Goal: Task Accomplishment & Management: Complete application form

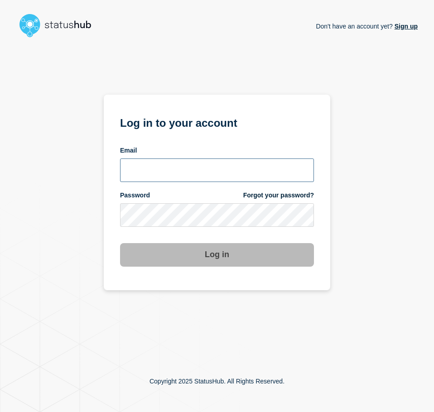
drag, startPoint x: 170, startPoint y: 164, endPoint x: 170, endPoint y: 173, distance: 9.5
click at [170, 164] on input "email input" at bounding box center [217, 171] width 194 height 24
click at [182, 178] on input "email input" at bounding box center [217, 171] width 194 height 24
type input "[EMAIL_ADDRESS][PERSON_NAME][DOMAIN_NAME]"
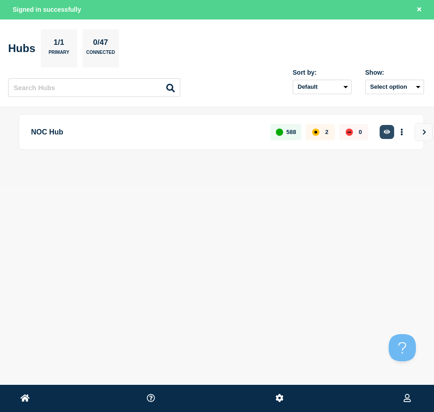
click at [381, 131] on button "button" at bounding box center [387, 132] width 15 height 14
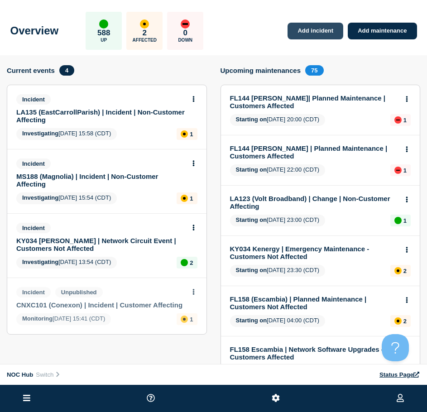
click at [321, 31] on link "Add incident" at bounding box center [316, 31] width 56 height 17
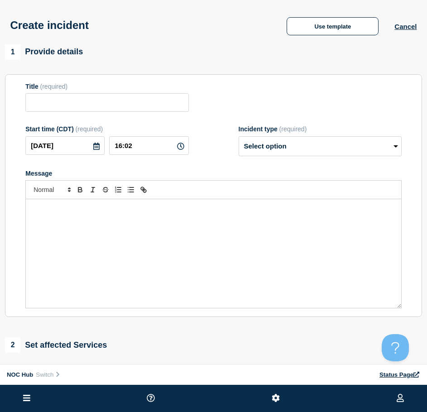
drag, startPoint x: 96, startPoint y: 129, endPoint x: 227, endPoint y: 13, distance: 175.2
click at [96, 129] on span "(required)" at bounding box center [90, 128] width 28 height 7
click at [316, 24] on button "Use template" at bounding box center [333, 26] width 92 height 18
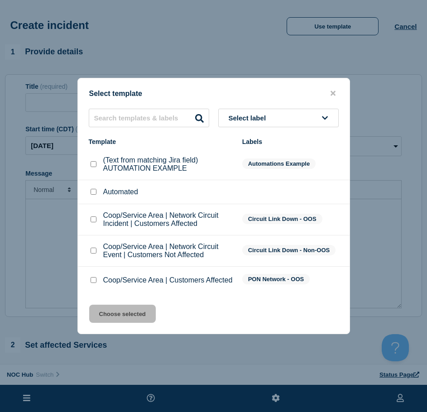
click at [92, 252] on input "Coop/Service Area | Network Circuit Event | Customers Not Affected checkbox" at bounding box center [94, 251] width 6 height 6
checkbox input "true"
click at [121, 311] on button "Choose selected" at bounding box center [122, 314] width 67 height 18
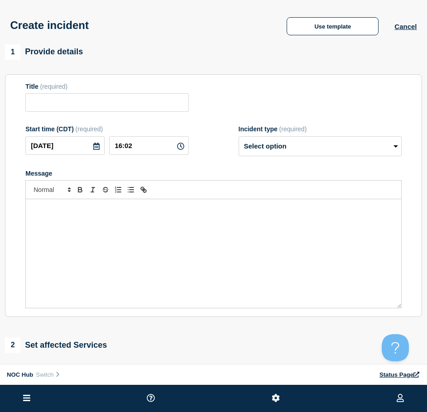
type input "Coop/Service Area | Network Circuit Event | Customers Not Affected"
select select "investigating"
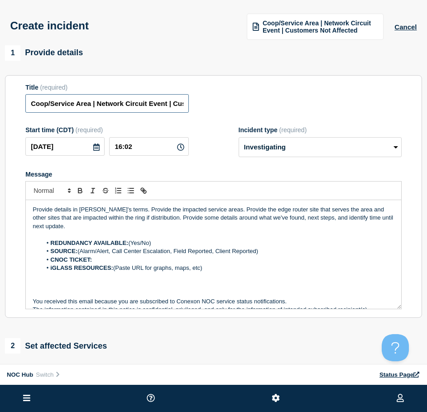
drag, startPoint x: 90, startPoint y: 106, endPoint x: -49, endPoint y: 120, distance: 139.2
click at [0, 120] on html "Home Hub Operations Overview Incident Maintenance Platform Alert Subscribers Te…" at bounding box center [213, 206] width 427 height 412
type input "FL151 Glades | Network Circuit Event | Customers Not Affected"
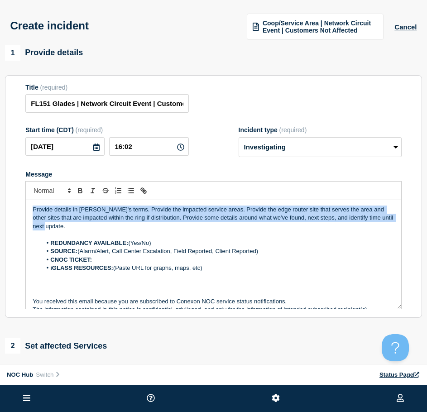
drag, startPoint x: 55, startPoint y: 230, endPoint x: -35, endPoint y: 188, distance: 99.3
click at [0, 188] on html "Home Hub Operations Overview Incident Maintenance Platform Alert Subscribers Te…" at bounding box center [213, 206] width 427 height 412
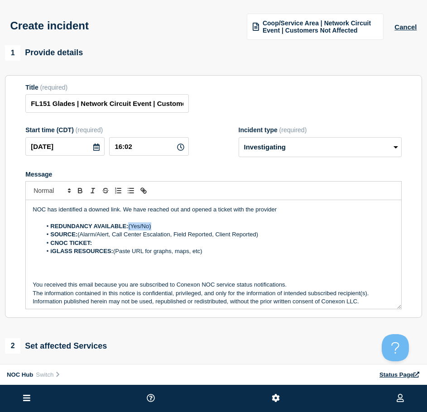
drag, startPoint x: 160, startPoint y: 228, endPoint x: 130, endPoint y: 226, distance: 30.4
click at [130, 226] on li "REDUNDANCY AVAILABLE: (Yes/No)" at bounding box center [218, 226] width 353 height 8
drag, startPoint x: 271, startPoint y: 236, endPoint x: 86, endPoint y: 233, distance: 184.8
click at [79, 233] on li "SOURCE: (Alarm/Alert, Call Center Escalation, Field Reported, Client Reported)" at bounding box center [218, 235] width 353 height 8
drag, startPoint x: 216, startPoint y: 260, endPoint x: 188, endPoint y: 263, distance: 28.3
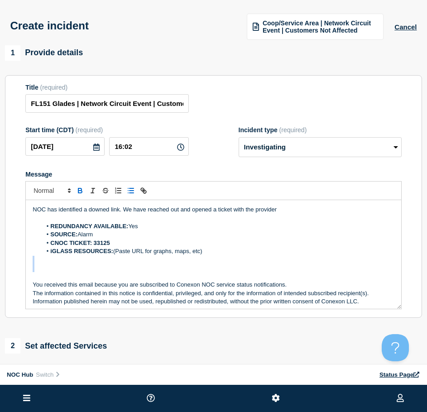
click at [182, 265] on div "NOC has identified a downed link. We have reached out and opened a ticket with …" at bounding box center [214, 254] width 376 height 109
drag, startPoint x: 221, startPoint y: 256, endPoint x: 40, endPoint y: 254, distance: 180.8
click at [40, 254] on ol "REDUNDANCY AVAILABLE: Yes SOURCE: Alarm CNOC TICKET: 33125 iGLASS RESOURCES: (P…" at bounding box center [214, 239] width 362 height 34
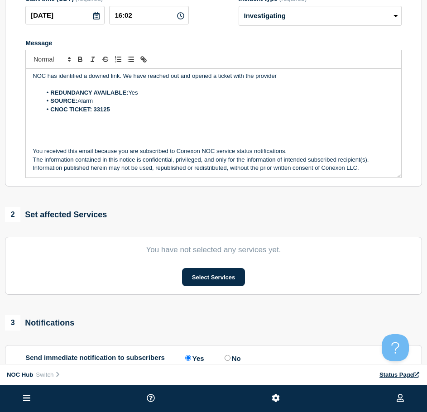
scroll to position [136, 0]
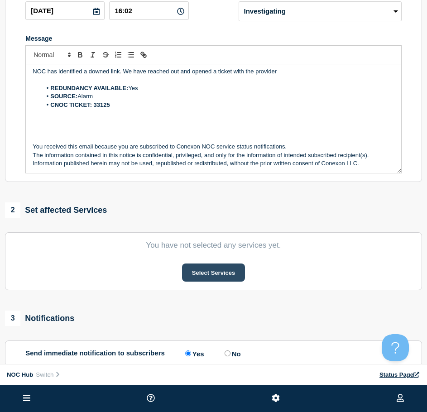
click at [192, 271] on button "Select Services" at bounding box center [213, 273] width 63 height 18
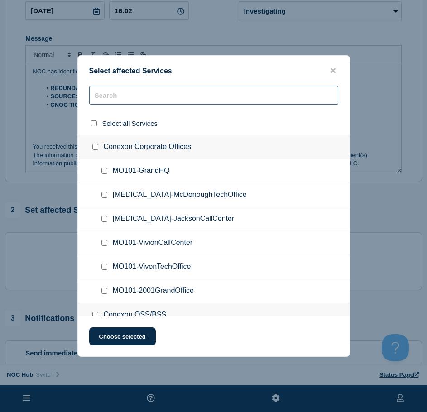
click at [135, 94] on input "text" at bounding box center [213, 95] width 249 height 19
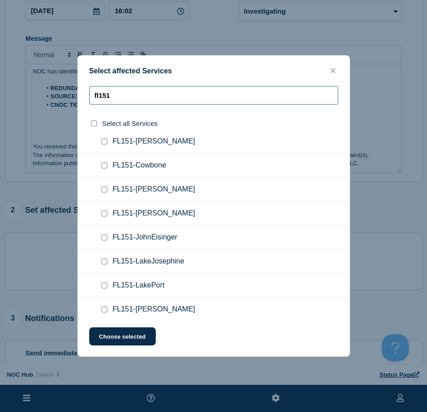
scroll to position [45, 0]
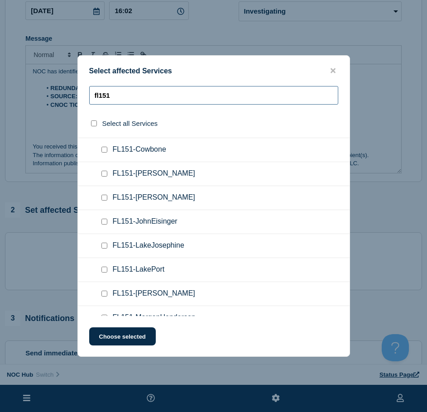
type input "fl151"
click at [102, 175] on input "FL151-Drake checkbox" at bounding box center [104, 174] width 6 height 6
checkbox input "true"
drag, startPoint x: 117, startPoint y: 336, endPoint x: 114, endPoint y: 318, distance: 17.5
click at [115, 332] on button "Choose selected" at bounding box center [122, 337] width 67 height 18
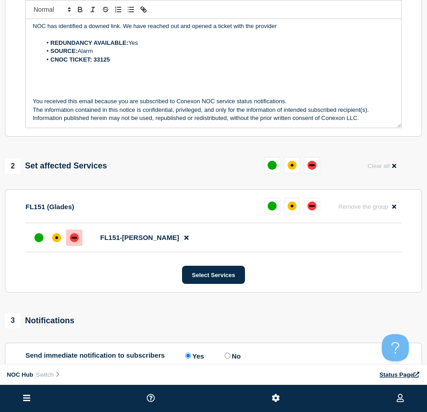
click at [70, 238] on div "down" at bounding box center [74, 237] width 9 height 9
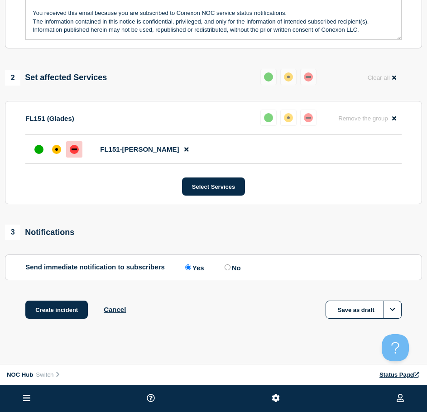
scroll to position [278, 0]
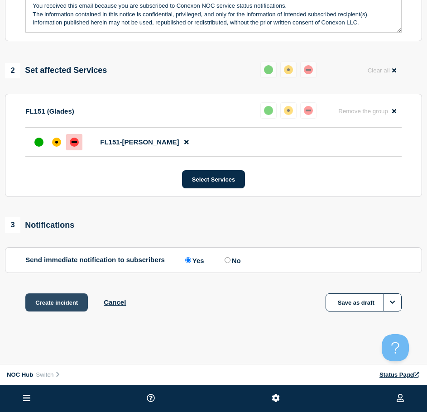
click at [48, 307] on button "Create incident" at bounding box center [56, 303] width 63 height 18
